Goal: Information Seeking & Learning: Learn about a topic

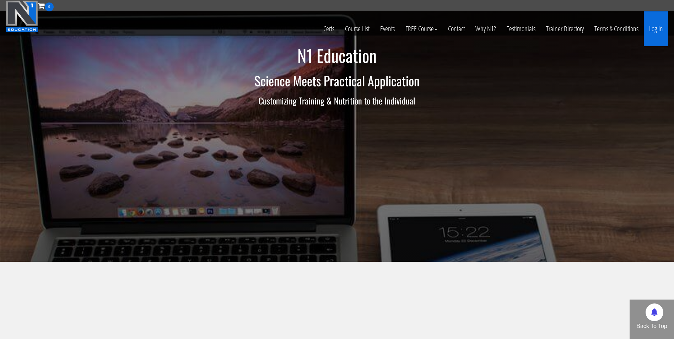
click at [652, 28] on link "Log In" at bounding box center [656, 28] width 25 height 35
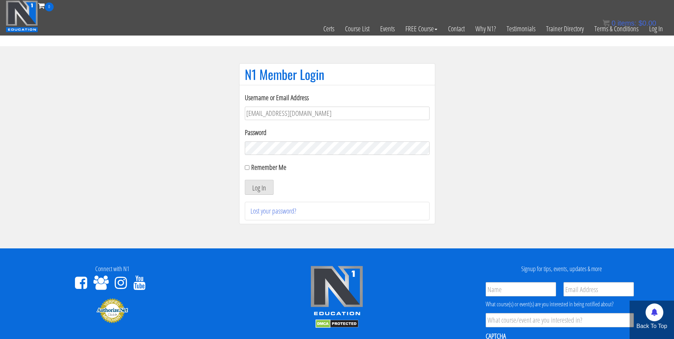
type input "[EMAIL_ADDRESS][DOMAIN_NAME]"
click at [245, 180] on button "Log In" at bounding box center [259, 187] width 29 height 15
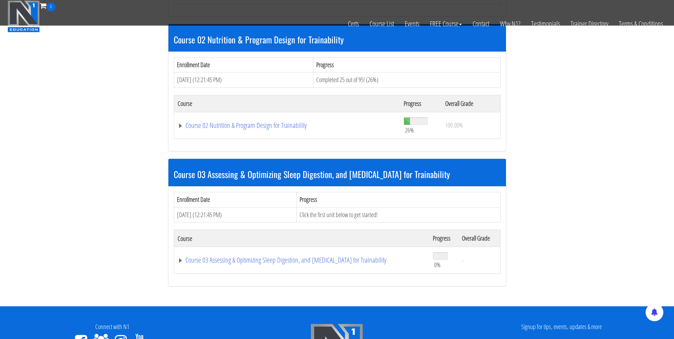
scroll to position [377, 0]
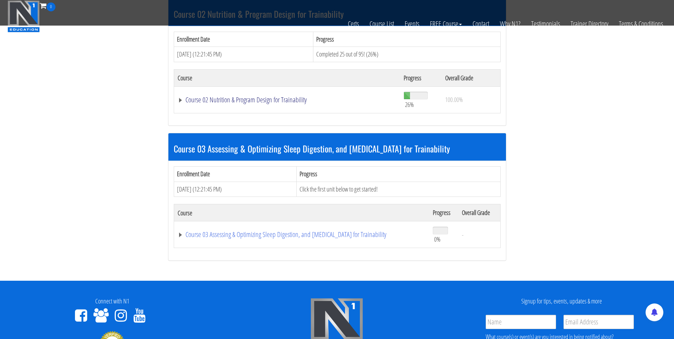
click at [297, 99] on link "Course 02 Nutrition & Program Design for Trainability" at bounding box center [287, 99] width 219 height 7
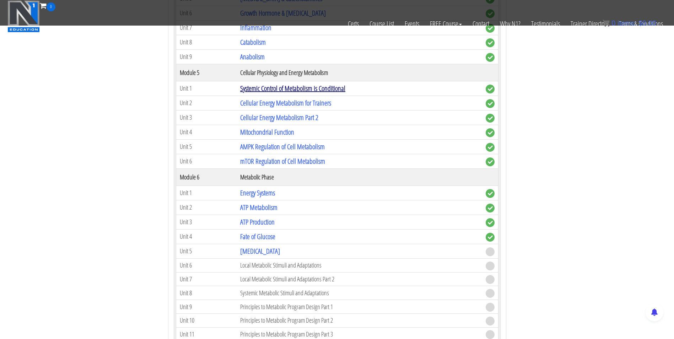
scroll to position [715, 0]
click at [260, 250] on link "Oxidative Stress" at bounding box center [260, 251] width 40 height 10
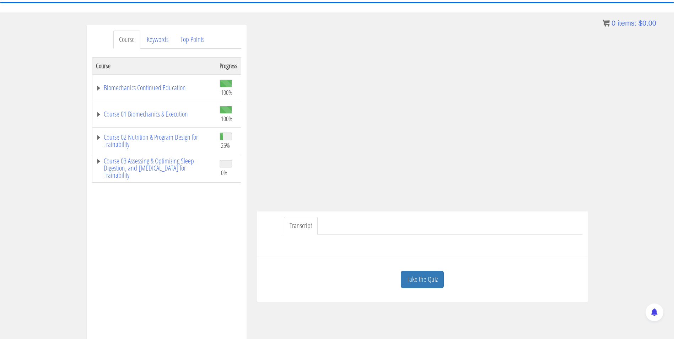
scroll to position [72, 0]
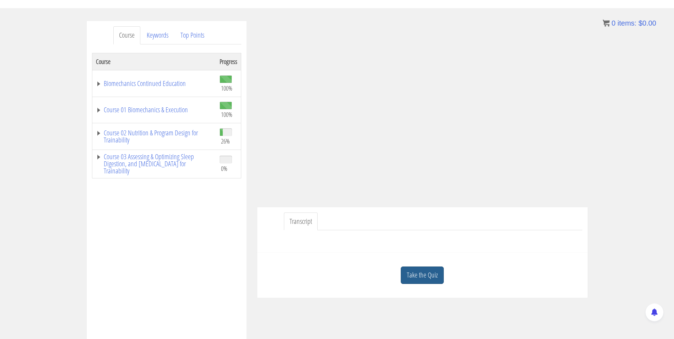
click at [432, 282] on link "Take the Quiz" at bounding box center [422, 275] width 43 height 17
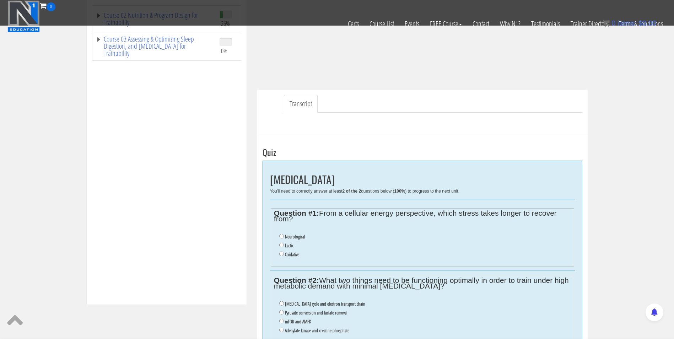
scroll to position [145, 0]
click at [283, 254] on input "Oxidative" at bounding box center [281, 253] width 5 height 5
radio input "true"
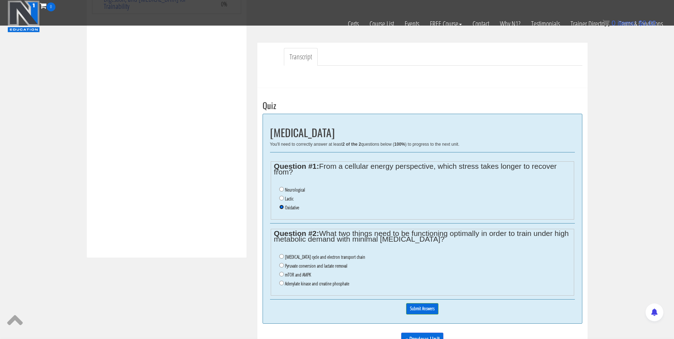
scroll to position [192, 0]
click at [283, 256] on input "Citric acid cycle and electron transport chain" at bounding box center [281, 256] width 5 height 5
radio input "true"
click at [420, 306] on input "Submit Answers" at bounding box center [422, 308] width 32 height 11
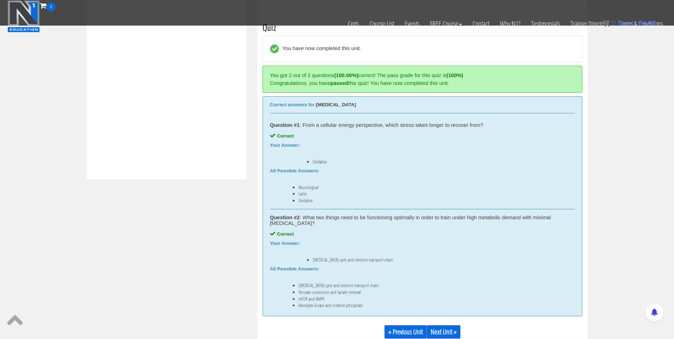
scroll to position [290, 0]
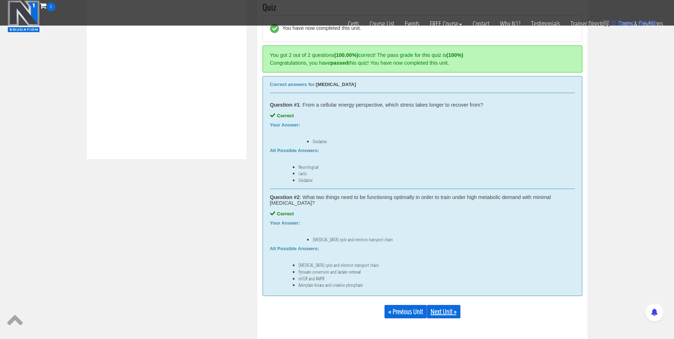
click at [450, 315] on link "Next Unit »" at bounding box center [444, 312] width 34 height 14
